Goal: Task Accomplishment & Management: Complete application form

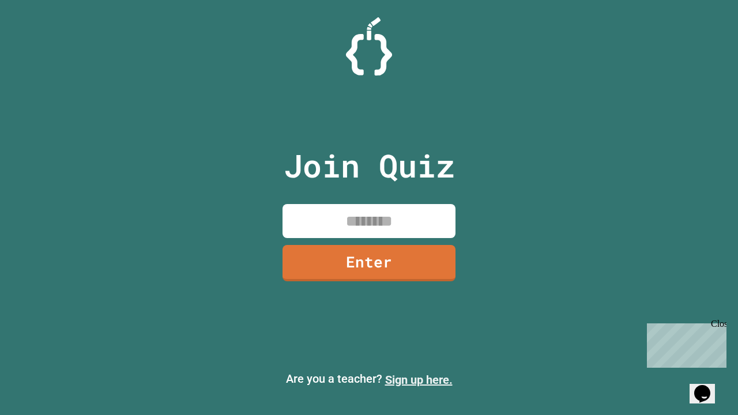
click at [419, 380] on link "Sign up here." at bounding box center [418, 380] width 67 height 14
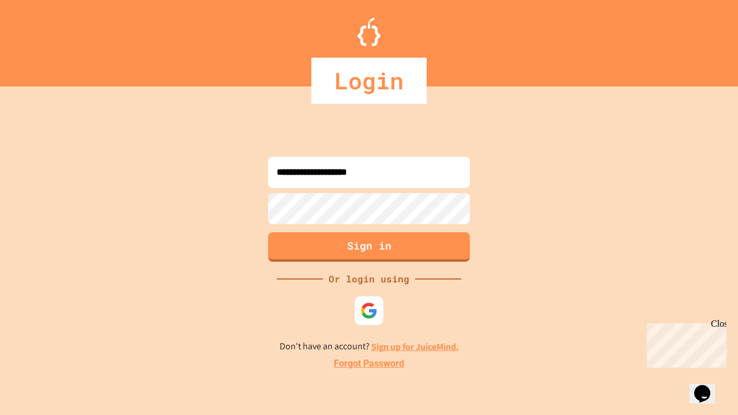
type input "**********"
